Goal: Transaction & Acquisition: Purchase product/service

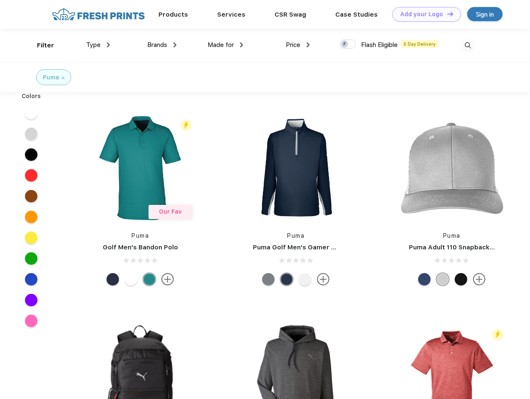
click at [424, 14] on link "Add your Logo Design Tool" at bounding box center [426, 14] width 69 height 15
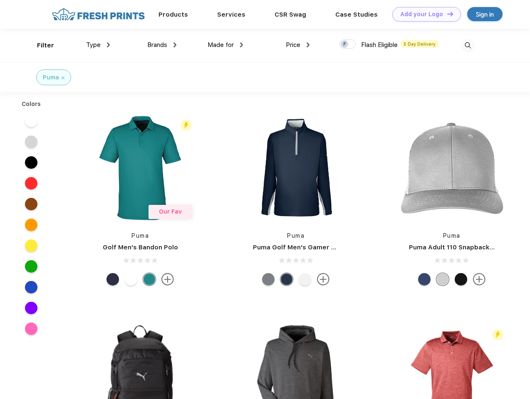
click at [0, 0] on div "Design Tool" at bounding box center [0, 0] width 0 height 0
click at [446, 14] on link "Add your Logo Design Tool" at bounding box center [426, 14] width 69 height 15
click at [40, 45] on div "Filter" at bounding box center [45, 46] width 17 height 10
click at [98, 45] on span "Type" at bounding box center [93, 44] width 15 height 7
click at [162, 45] on span "Brands" at bounding box center [157, 44] width 20 height 7
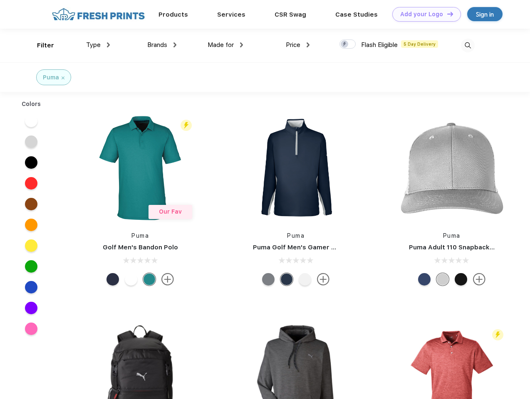
click at [225, 45] on span "Made for" at bounding box center [221, 44] width 26 height 7
click at [298, 45] on span "Price" at bounding box center [293, 44] width 15 height 7
click at [348, 45] on div at bounding box center [347, 44] width 16 height 9
click at [345, 45] on input "checkbox" at bounding box center [341, 41] width 5 height 5
click at [468, 45] on img at bounding box center [468, 46] width 14 height 14
